Goal: Task Accomplishment & Management: Manage account settings

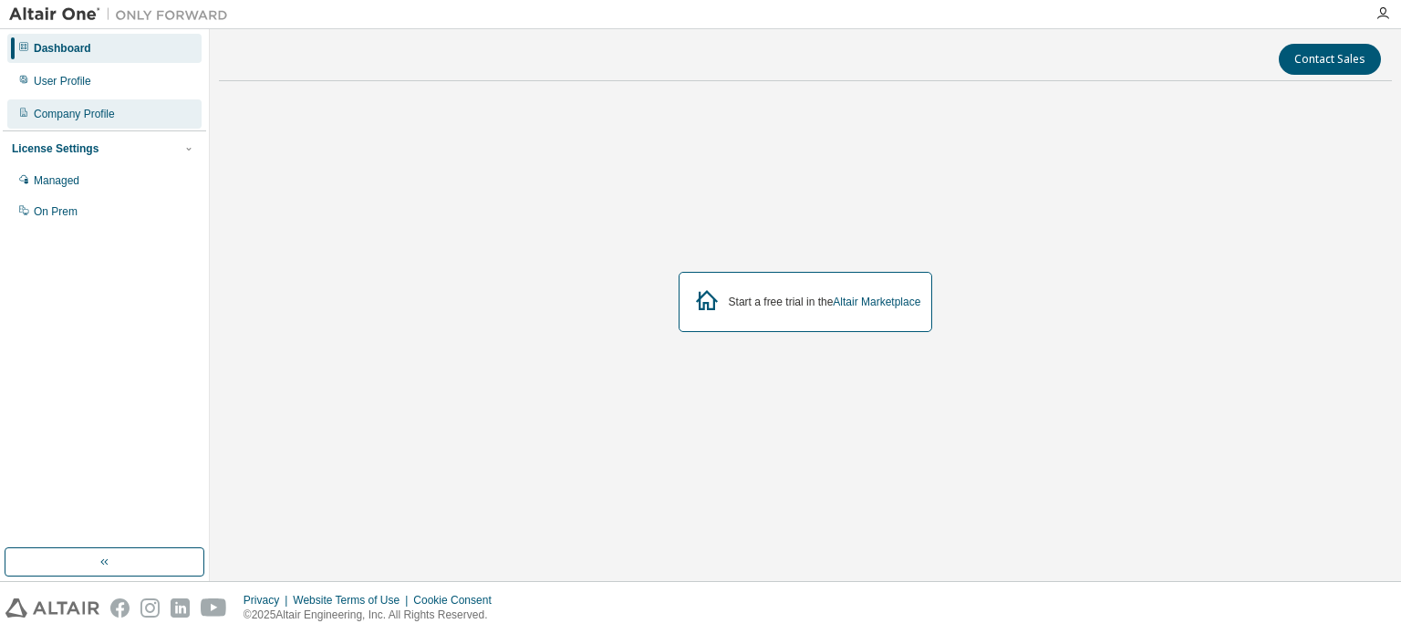
click at [142, 109] on div "Company Profile" at bounding box center [104, 113] width 194 height 29
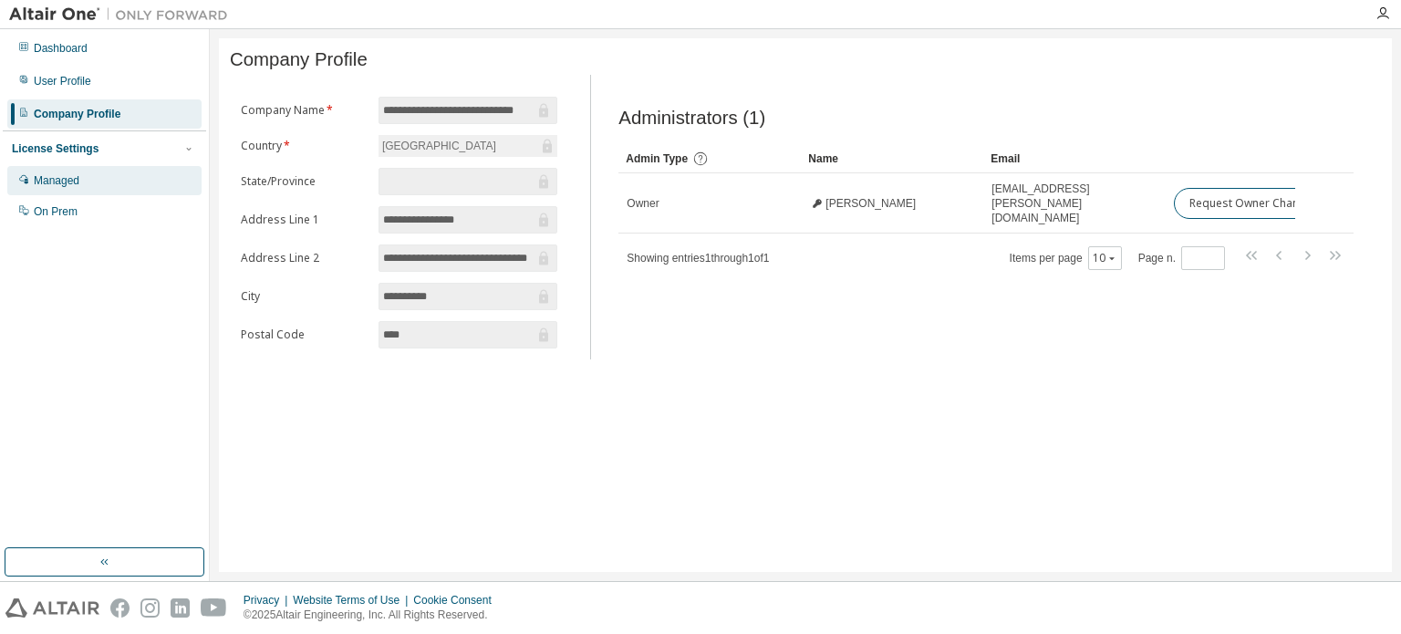
click at [116, 175] on div "Managed" at bounding box center [104, 180] width 194 height 29
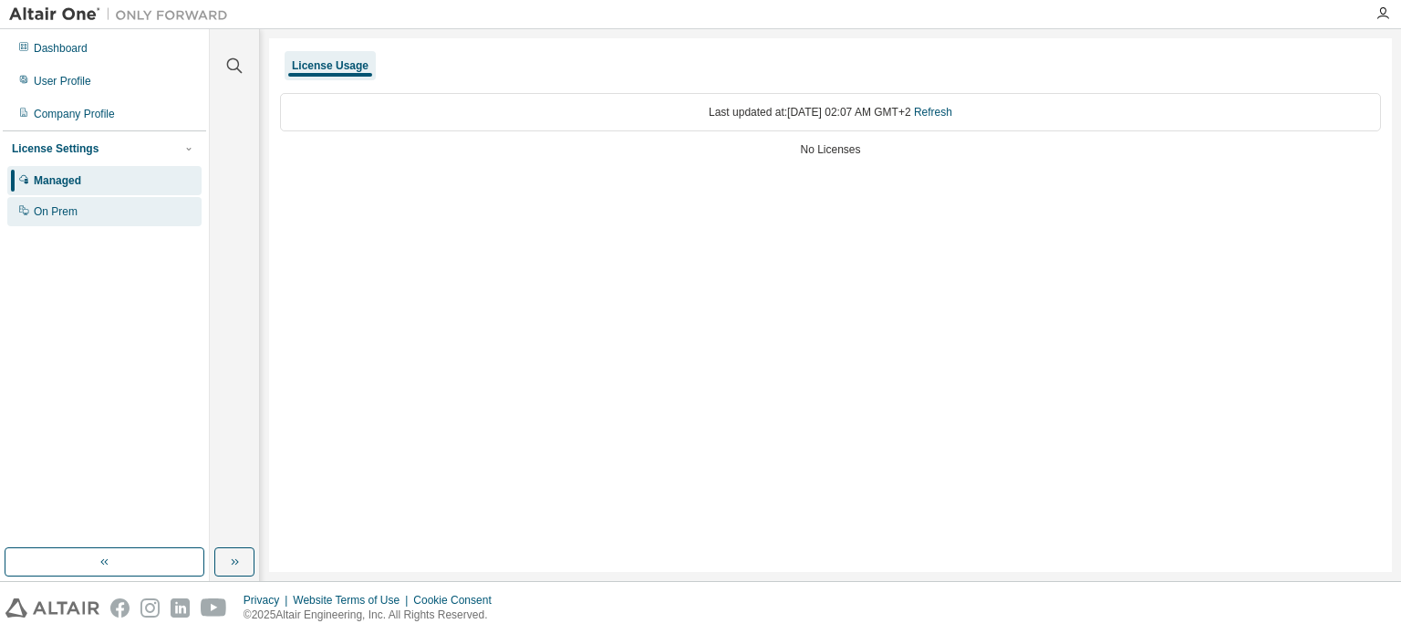
click at [103, 211] on div "On Prem" at bounding box center [104, 211] width 194 height 29
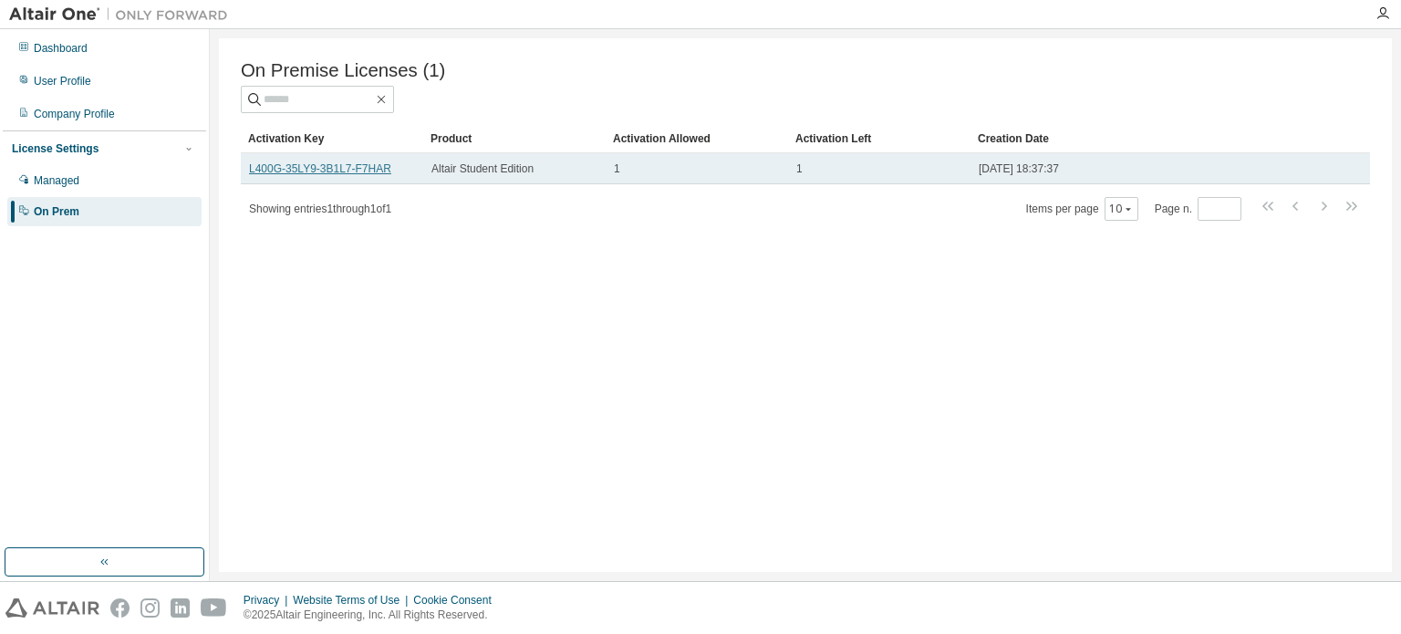
click at [332, 170] on link "L400G-35LY9-3B1L7-F7HAR" at bounding box center [320, 168] width 142 height 13
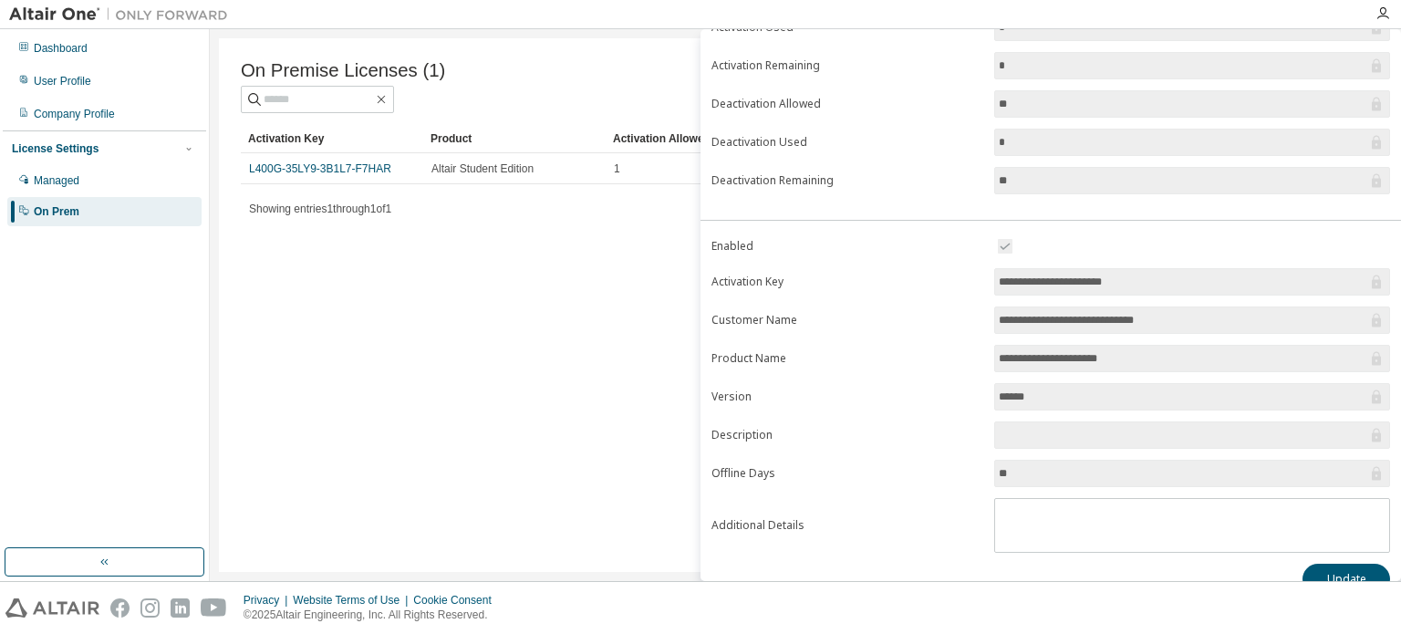
scroll to position [201, 0]
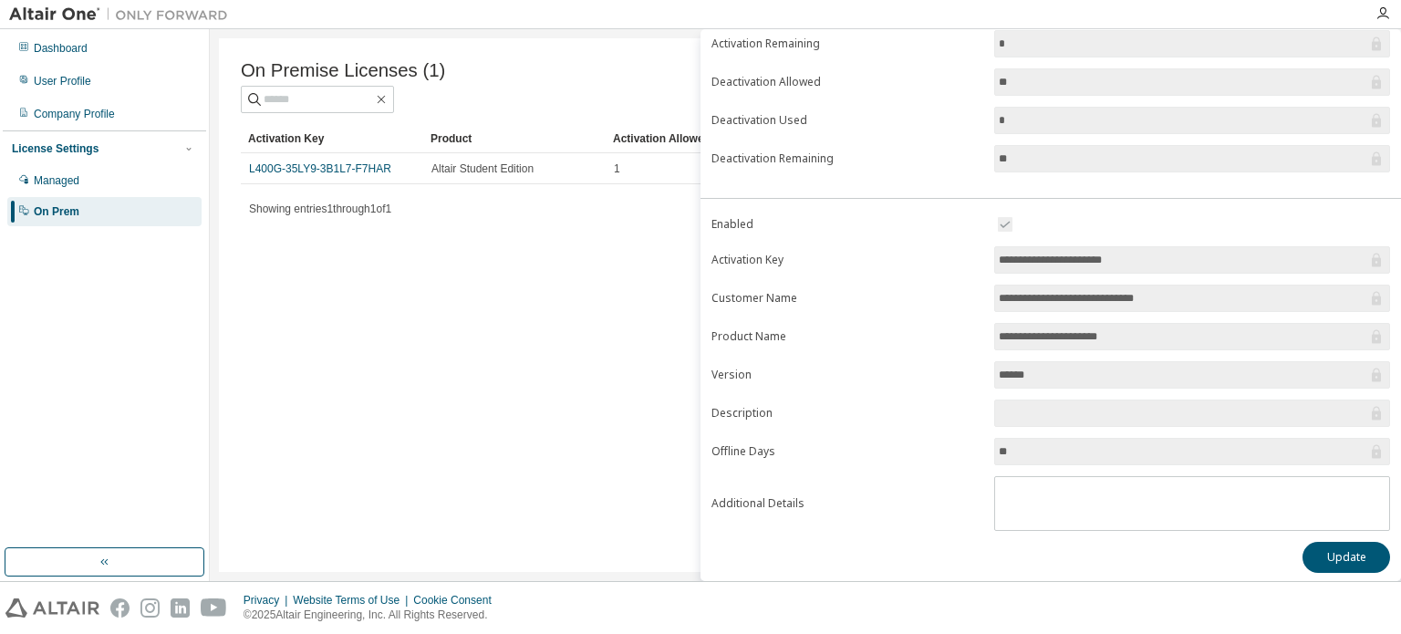
click at [679, 335] on div "On Premise Licenses (1) Clear Load Save Save As Field Operator Value Select fil…" at bounding box center [805, 305] width 1173 height 534
click at [108, 180] on div "Managed" at bounding box center [104, 180] width 194 height 29
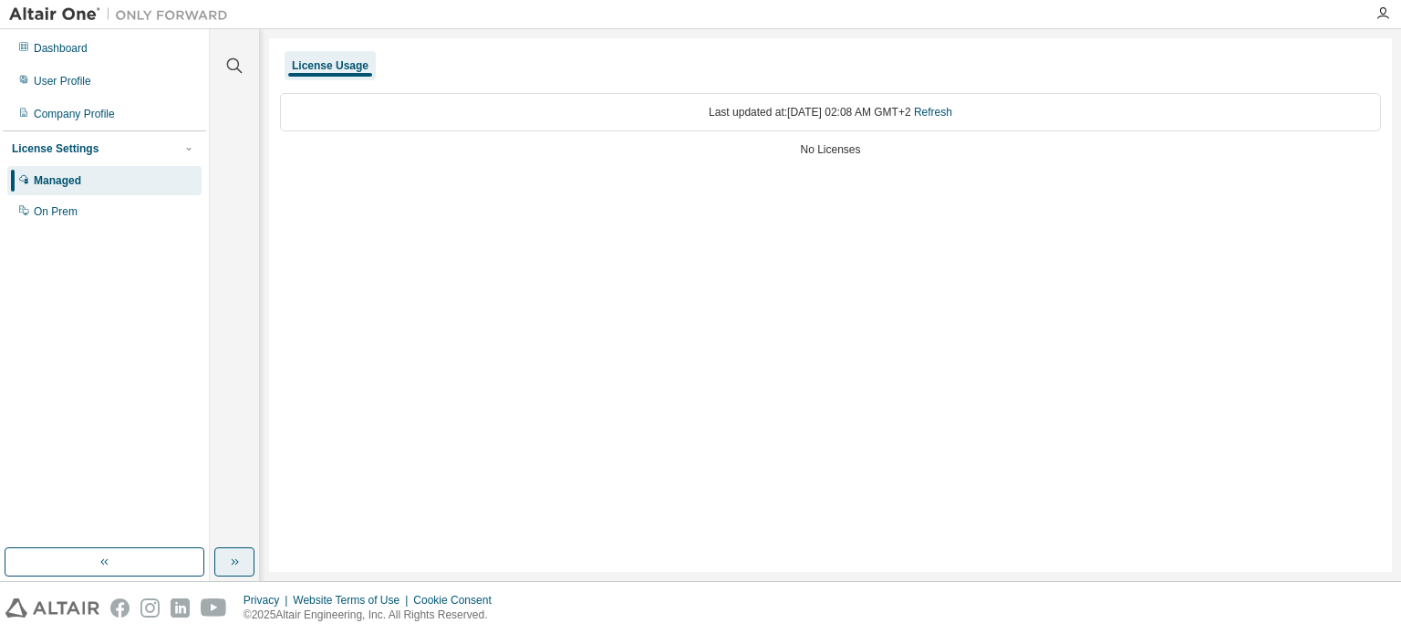
click at [230, 555] on icon "button" at bounding box center [234, 562] width 15 height 15
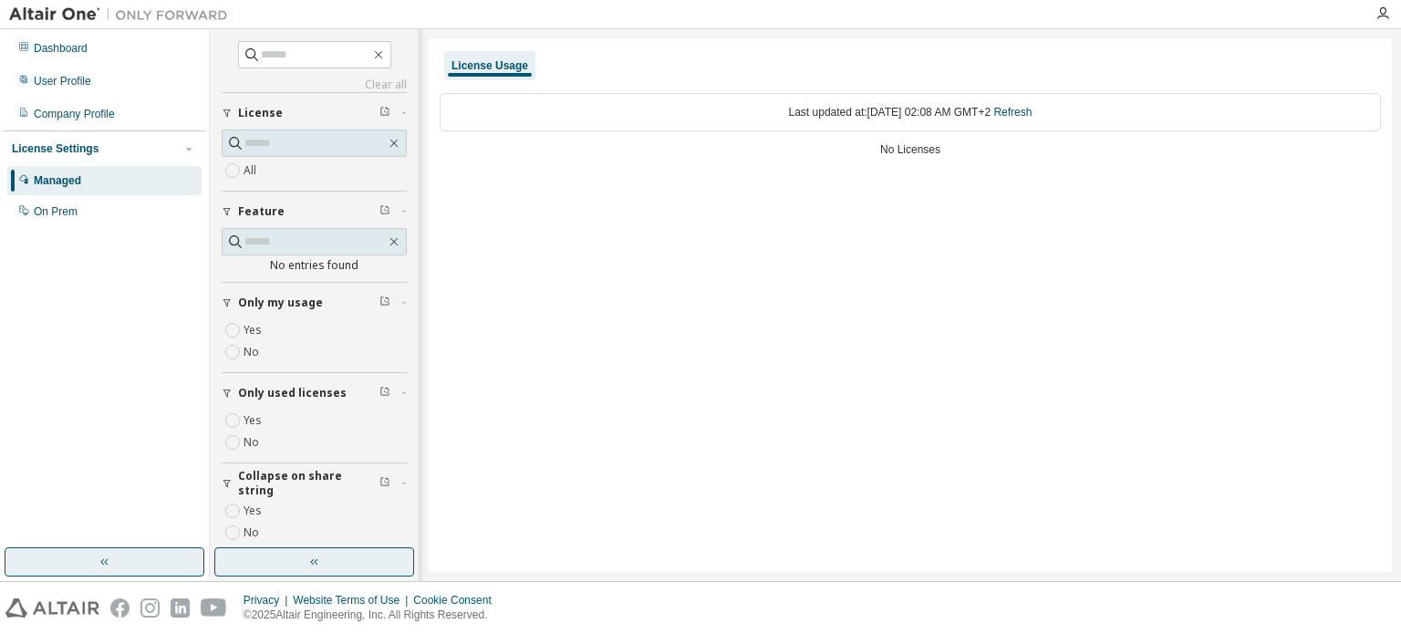
click at [106, 561] on icon "button" at bounding box center [105, 562] width 15 height 15
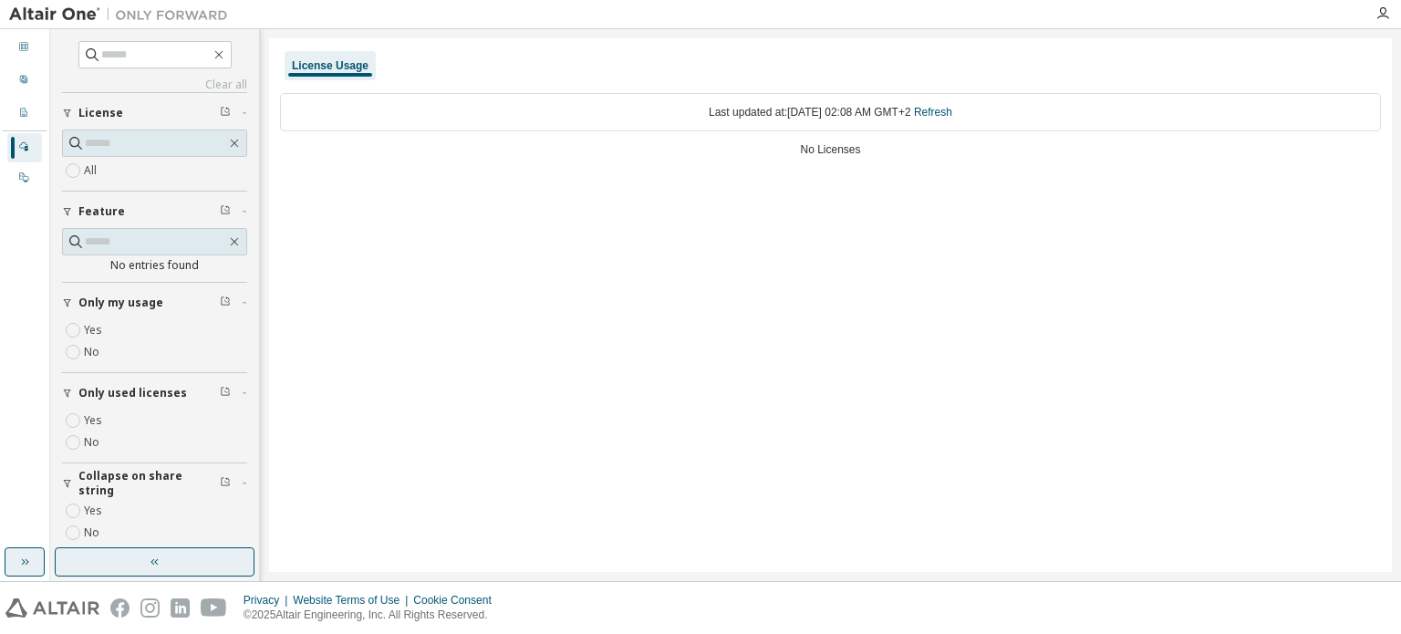
click at [20, 561] on icon "button" at bounding box center [24, 562] width 15 height 15
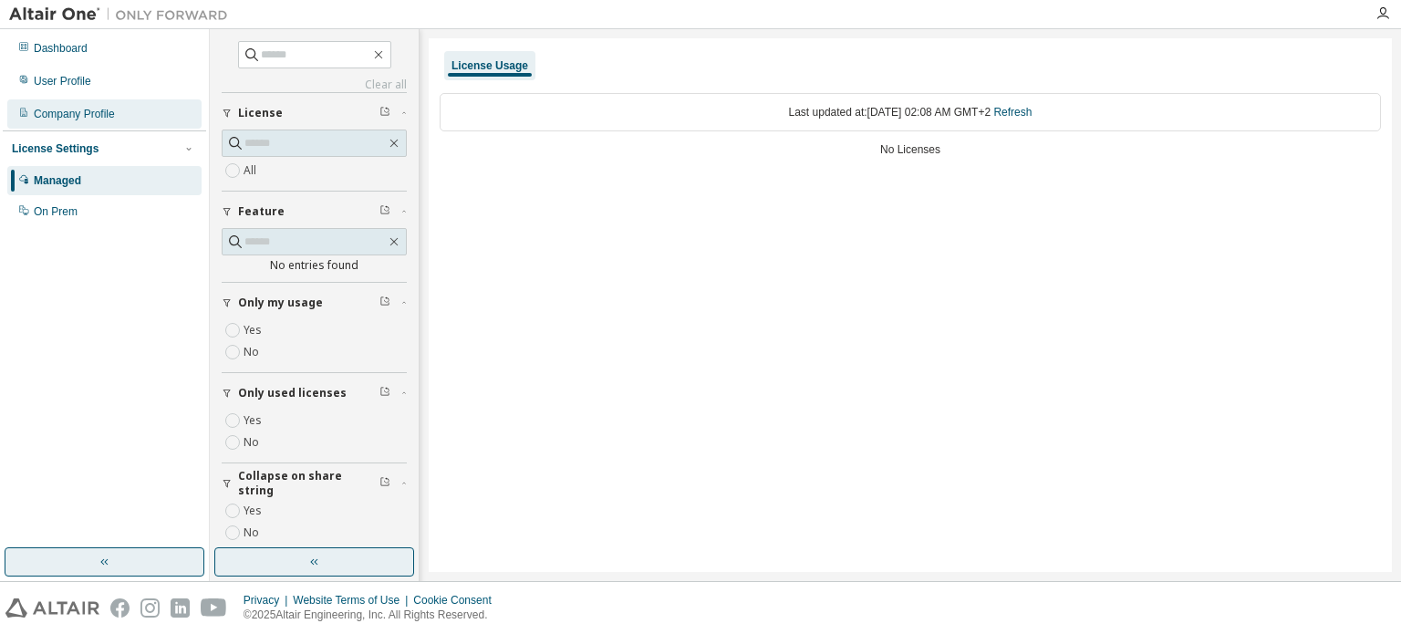
click at [134, 111] on div "Company Profile" at bounding box center [104, 113] width 194 height 29
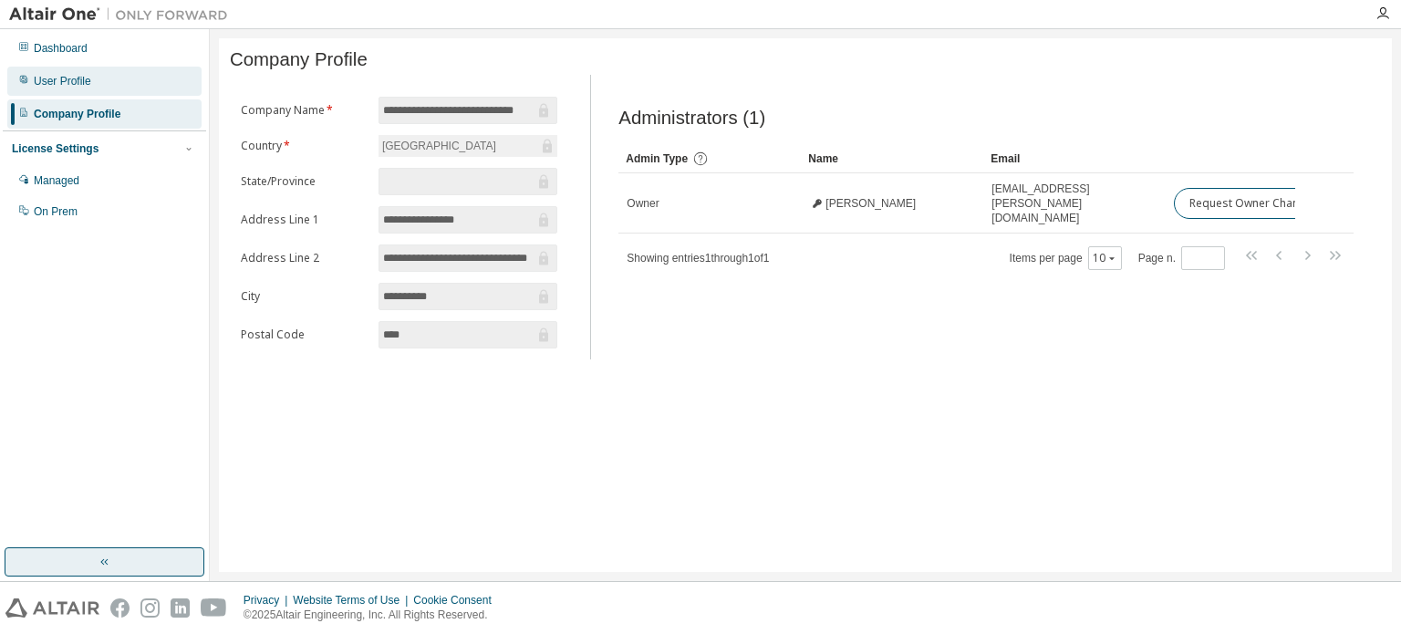
click at [107, 71] on div "User Profile" at bounding box center [104, 81] width 194 height 29
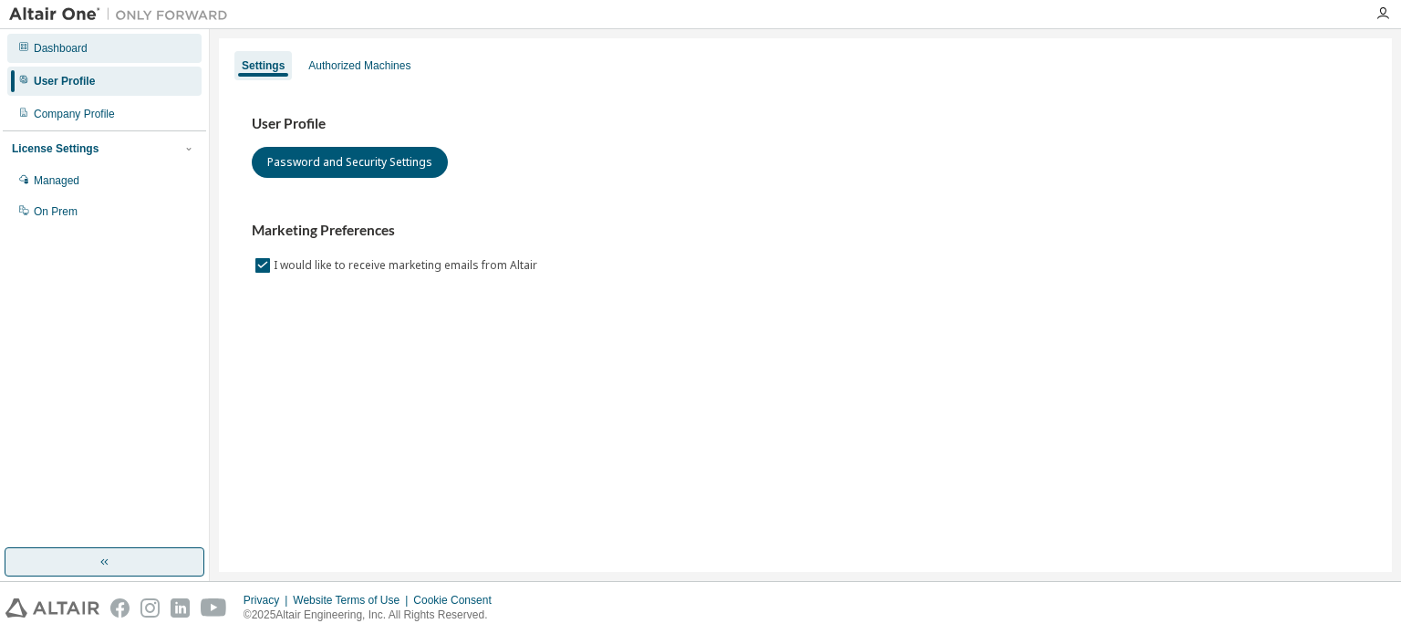
click at [107, 50] on div "Dashboard" at bounding box center [104, 48] width 194 height 29
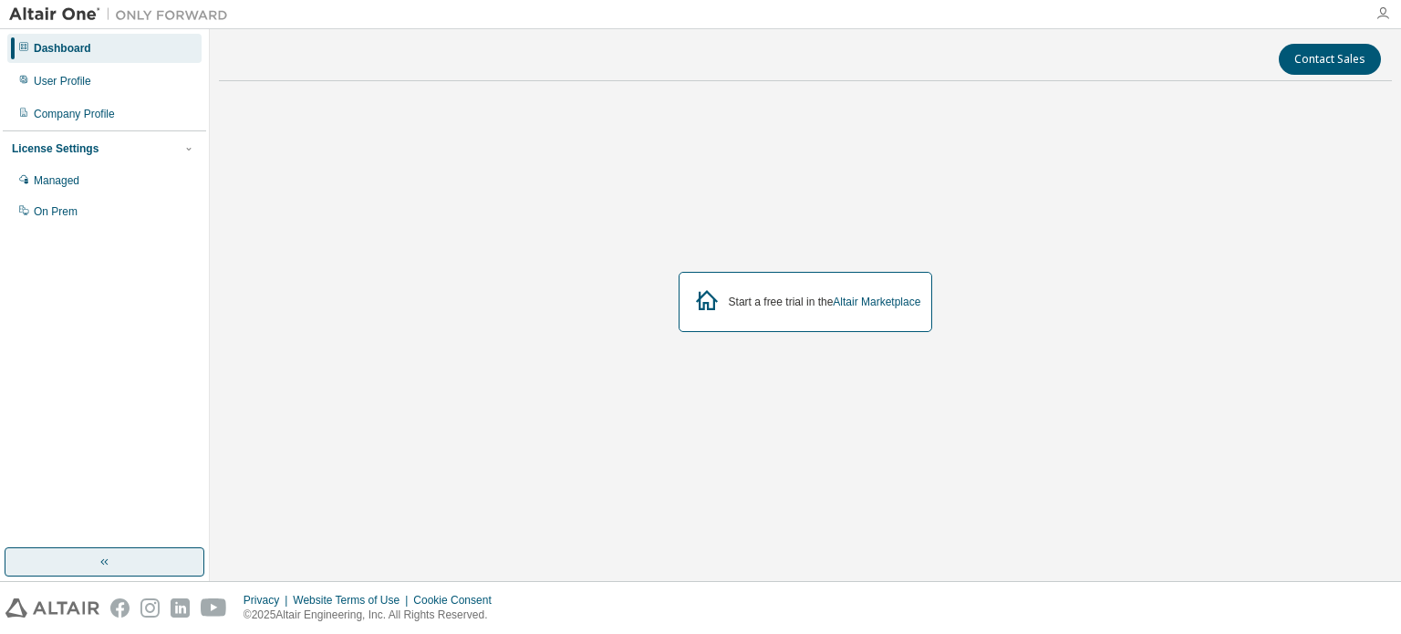
click at [1386, 15] on icon "button" at bounding box center [1382, 13] width 15 height 15
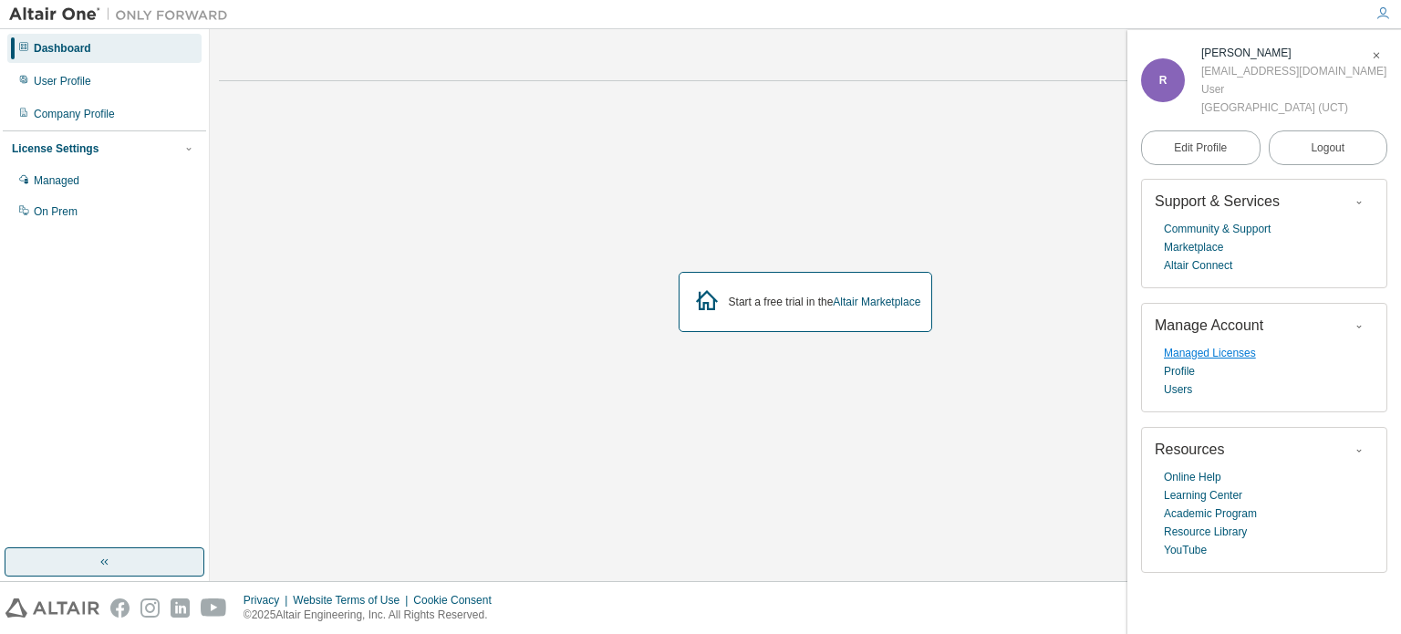
click at [1203, 355] on link "Managed Licenses" at bounding box center [1210, 353] width 92 height 18
